Goal: Information Seeking & Learning: Find specific fact

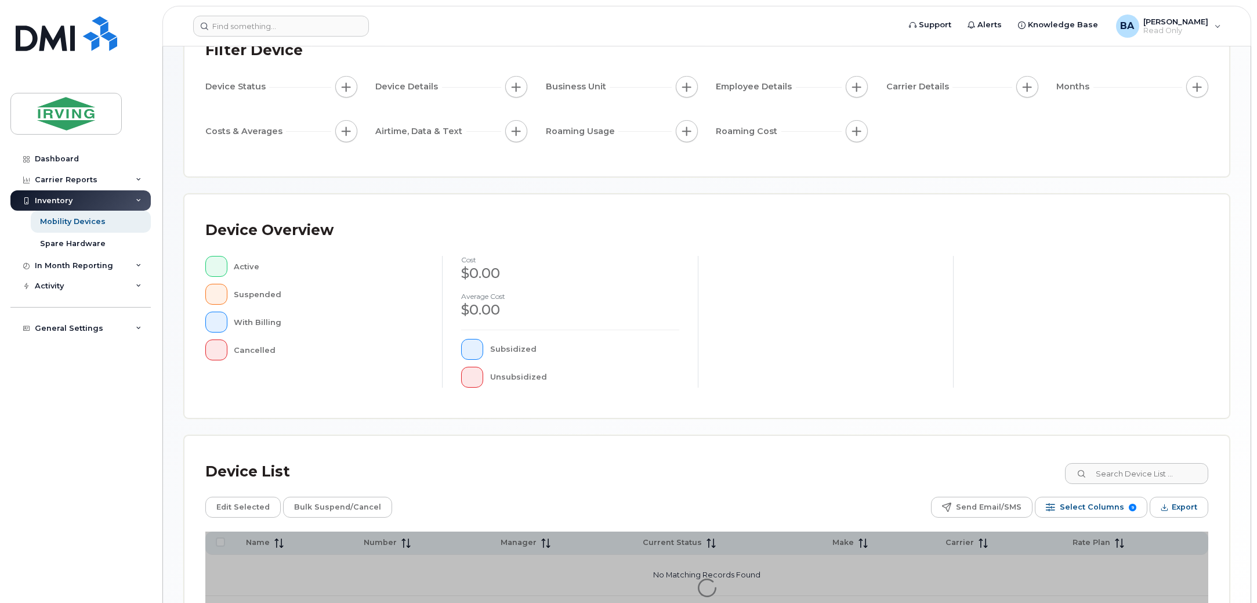
scroll to position [195, 0]
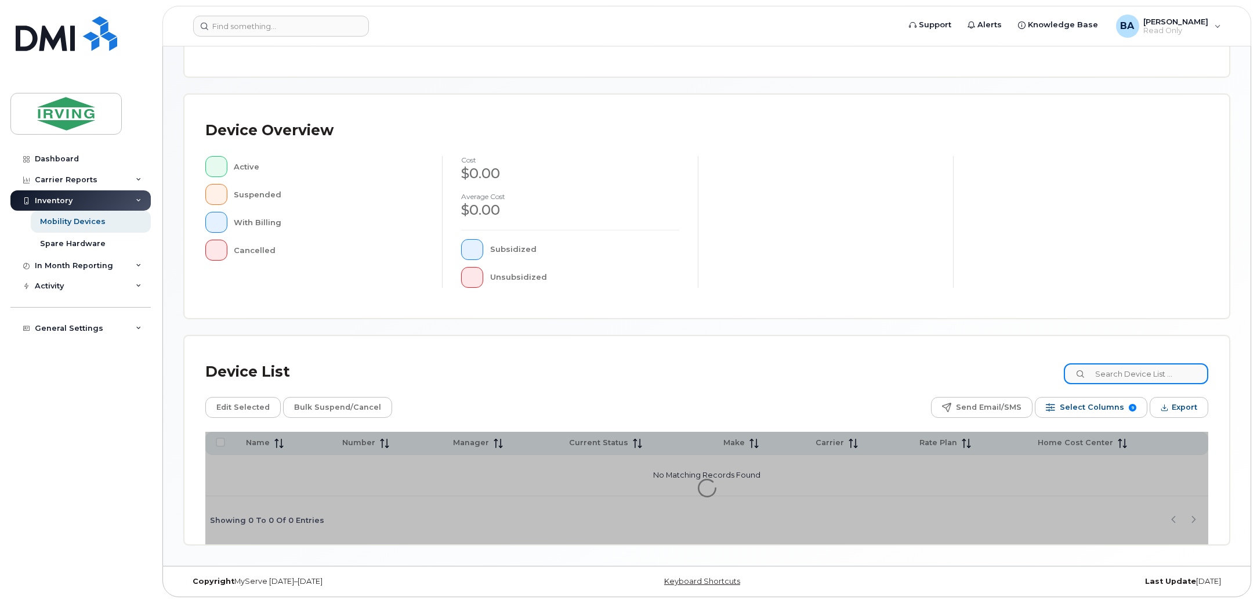
click at [1111, 371] on input at bounding box center [1136, 373] width 144 height 21
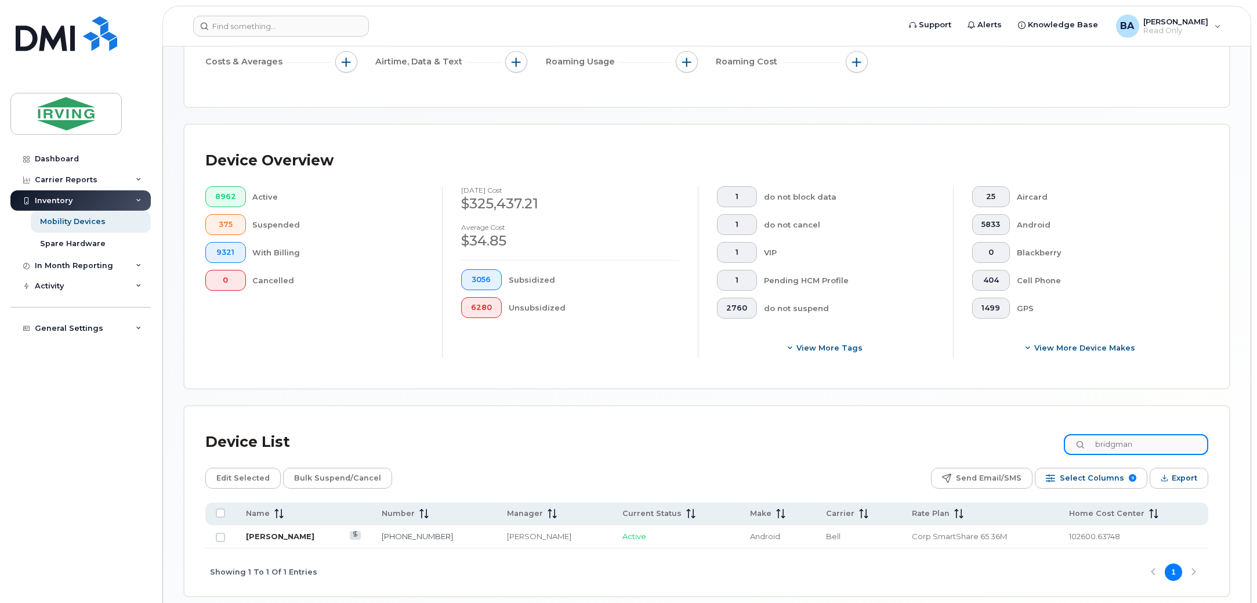
type input "bridgman"
click at [261, 536] on link "[PERSON_NAME]" at bounding box center [280, 535] width 68 height 9
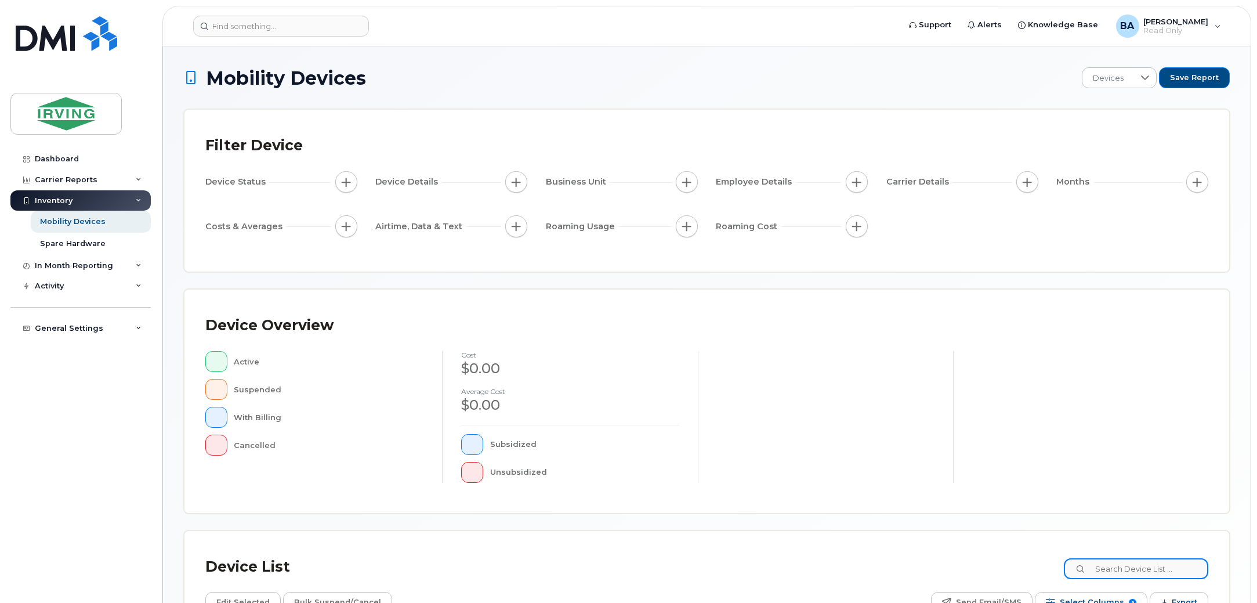
click at [1113, 576] on input at bounding box center [1136, 568] width 144 height 21
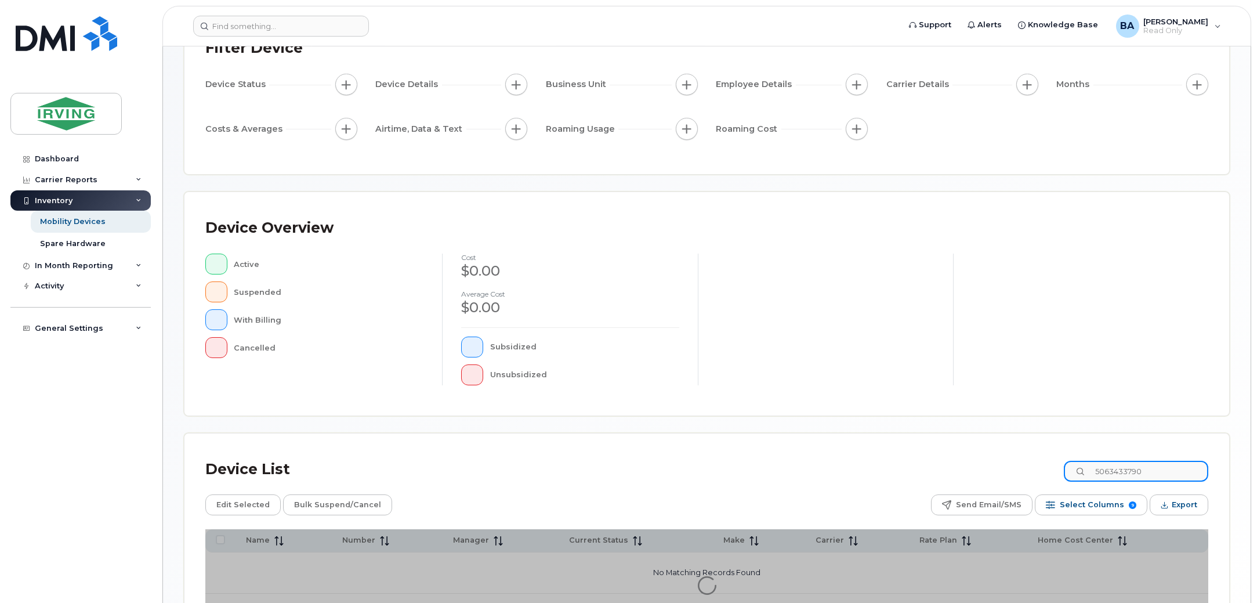
scroll to position [195, 0]
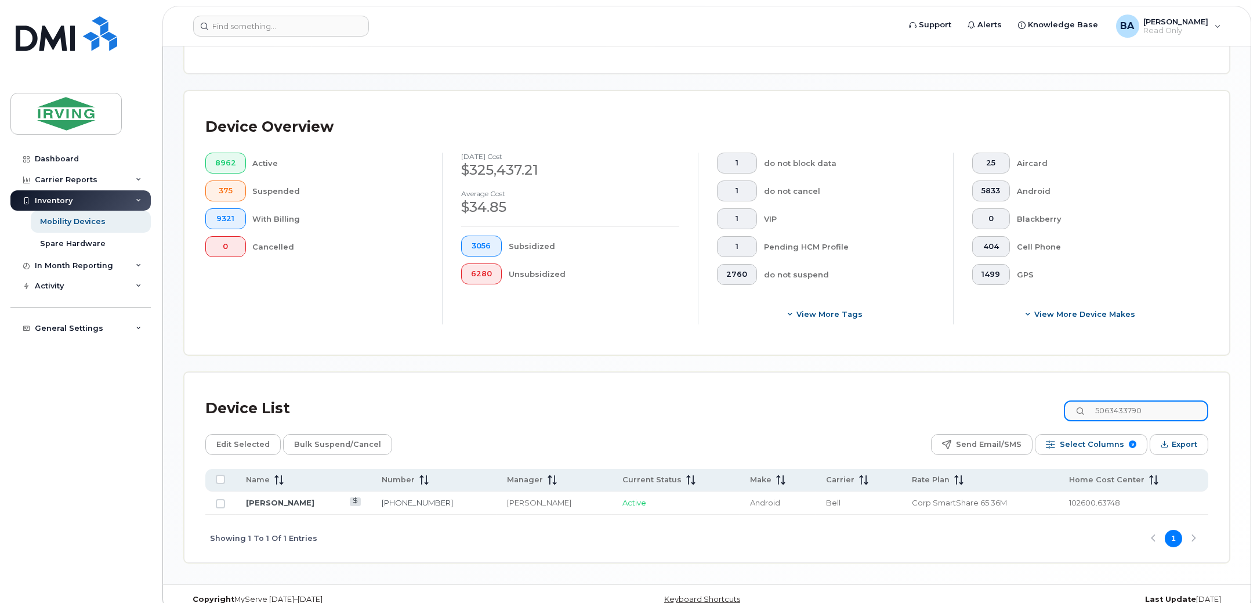
scroll to position [247, 0]
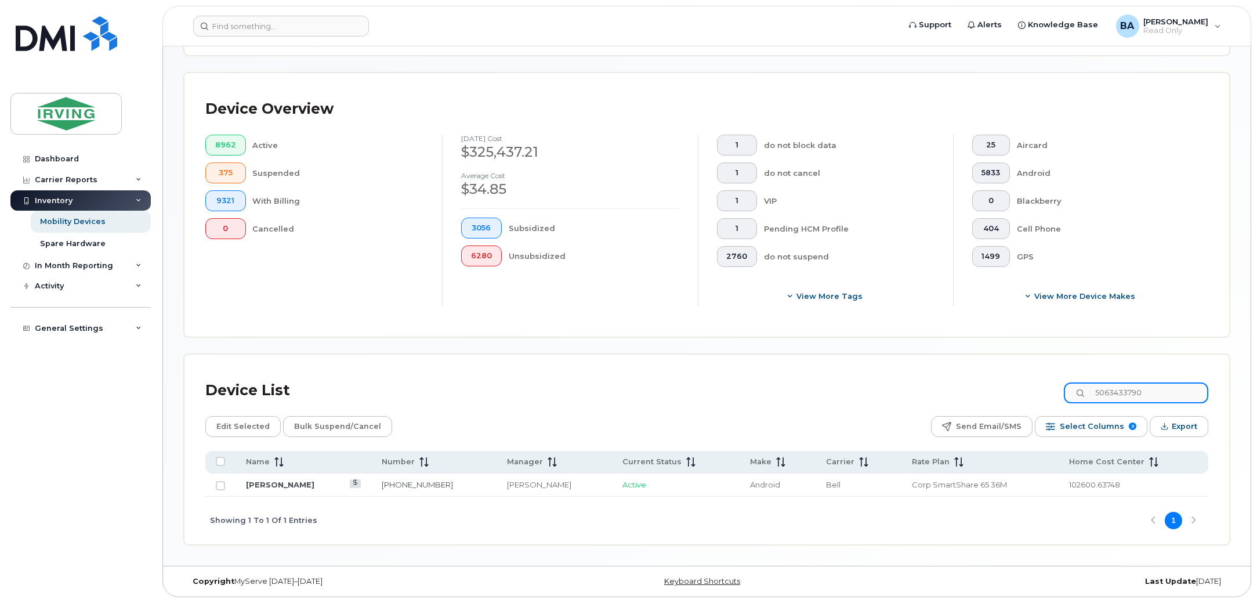
drag, startPoint x: 1164, startPoint y: 394, endPoint x: 690, endPoint y: 388, distance: 473.5
click at [690, 388] on div "Device List 5063433790" at bounding box center [706, 390] width 1003 height 30
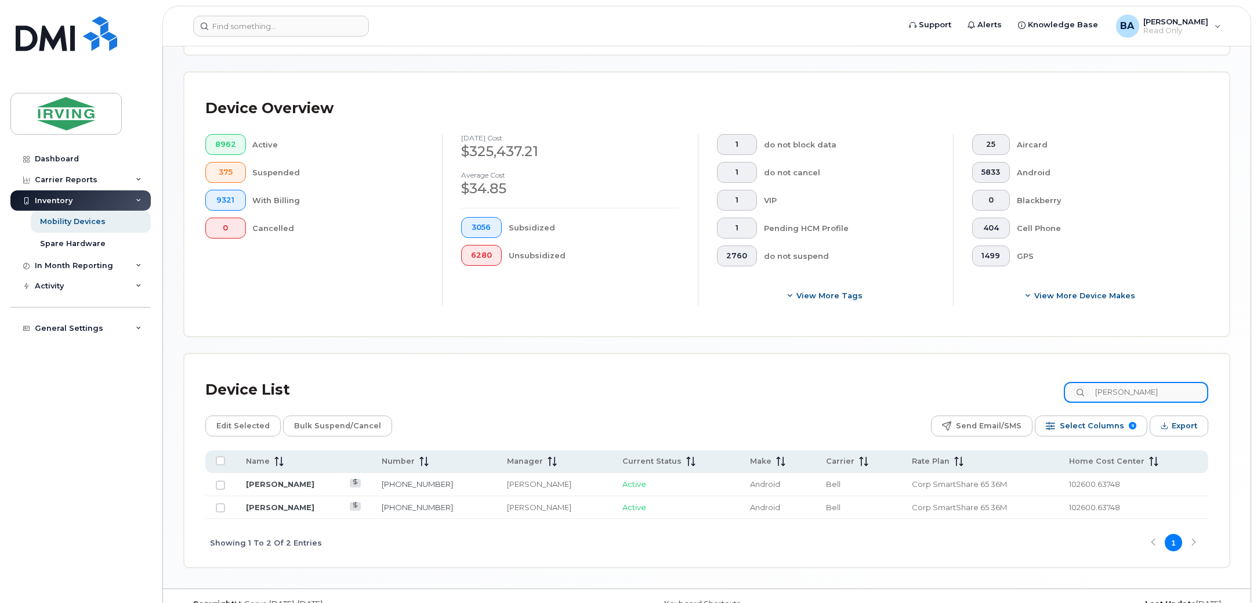
type input "emily small"
